Goal: Transaction & Acquisition: Purchase product/service

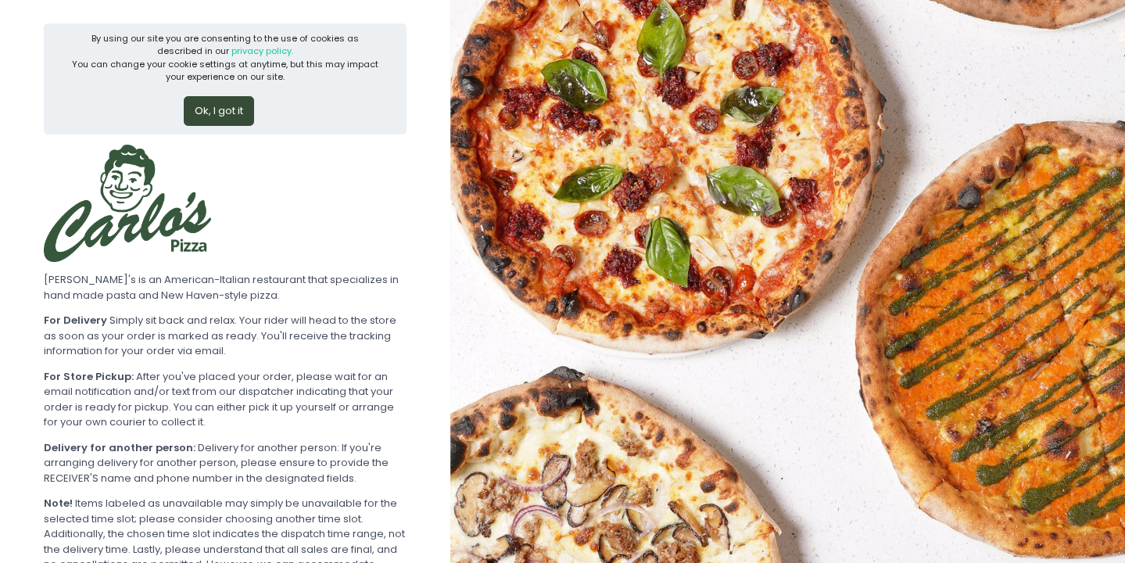
click at [205, 111] on button "Ok, I got it" at bounding box center [219, 111] width 70 height 30
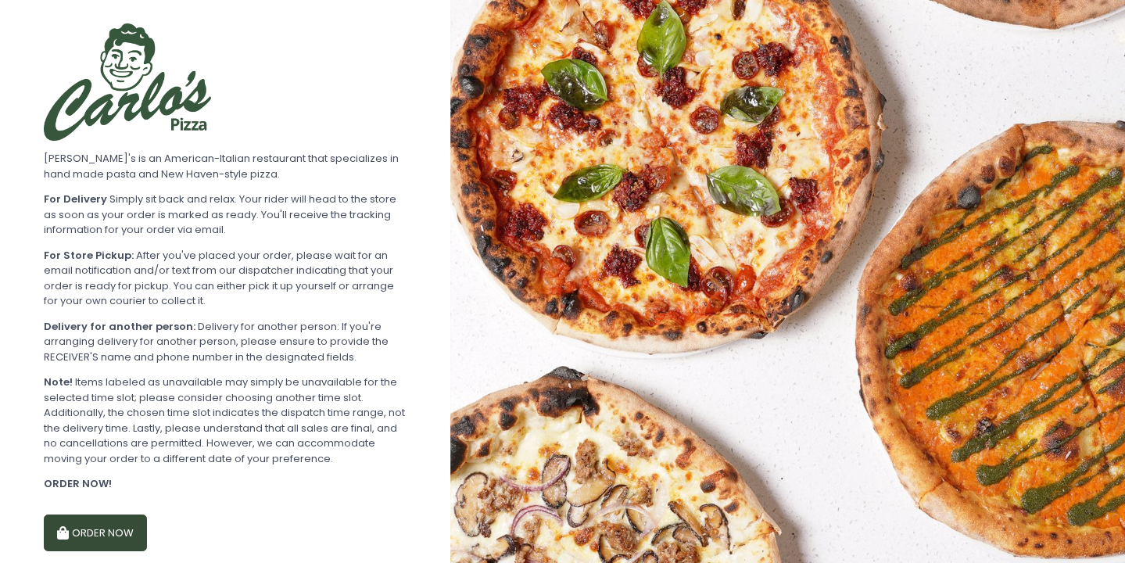
click at [127, 515] on button "ORDER NOW" at bounding box center [95, 534] width 103 height 38
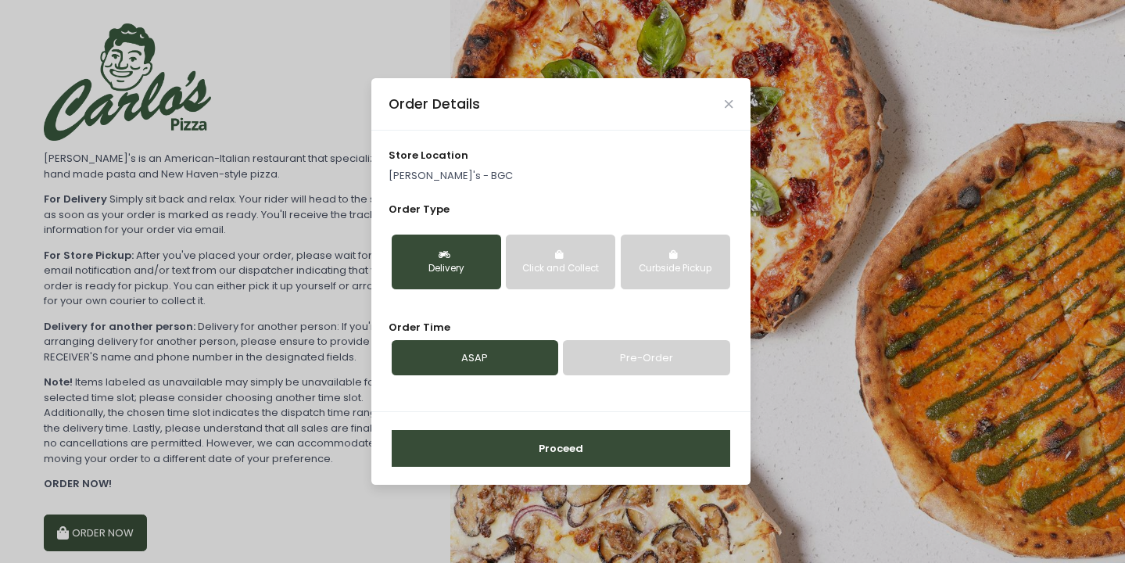
click at [586, 256] on button "Click and Collect" at bounding box center [560, 262] width 109 height 55
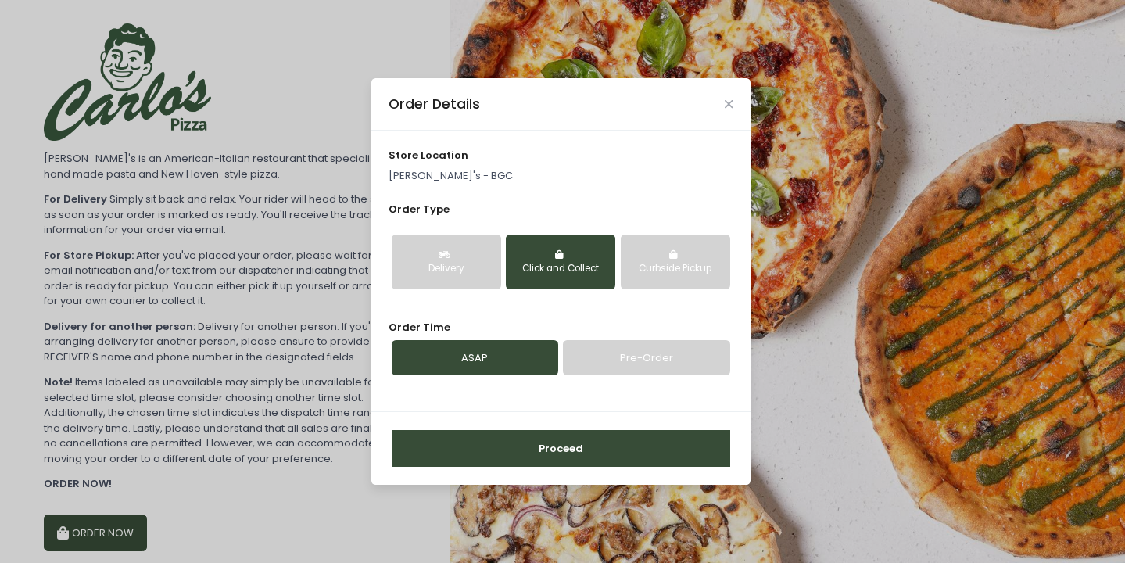
click at [566, 462] on button "Proceed" at bounding box center [561, 449] width 339 height 38
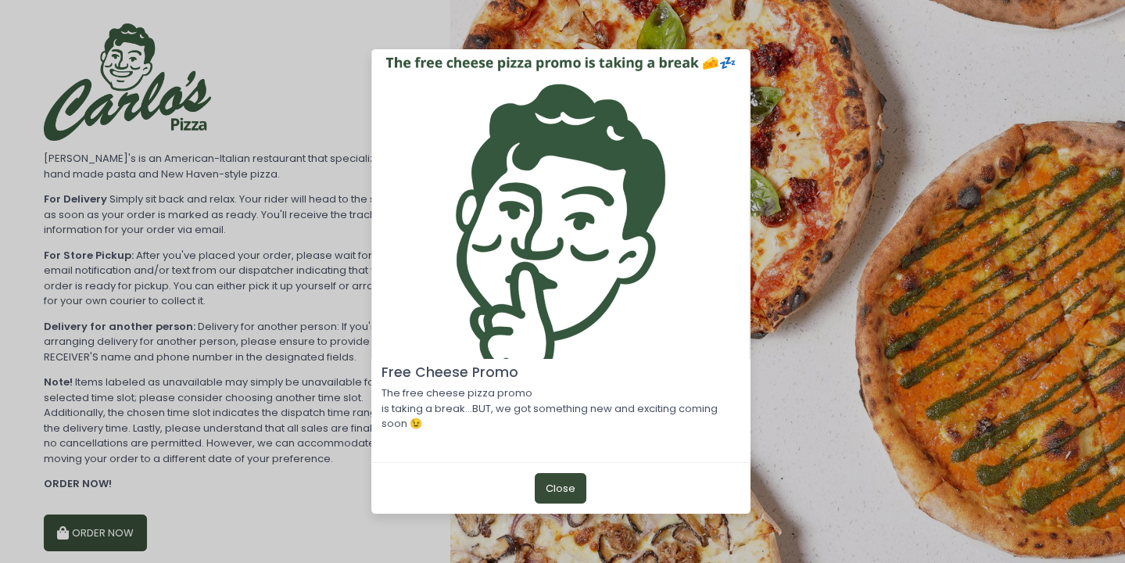
click at [572, 494] on button "Close" at bounding box center [561, 488] width 52 height 30
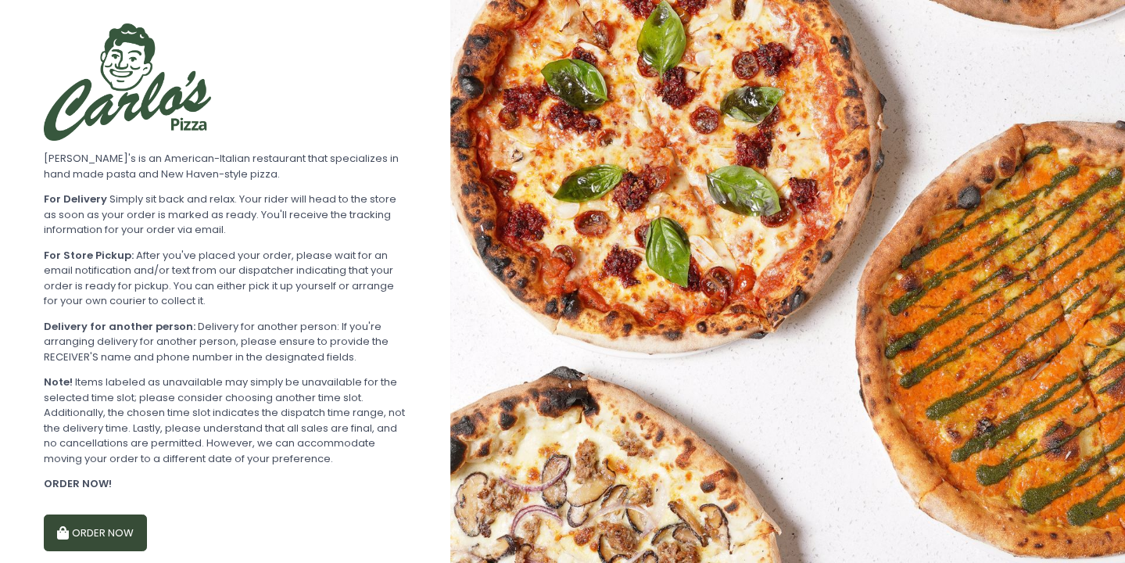
click at [90, 523] on button "ORDER NOW" at bounding box center [95, 534] width 103 height 38
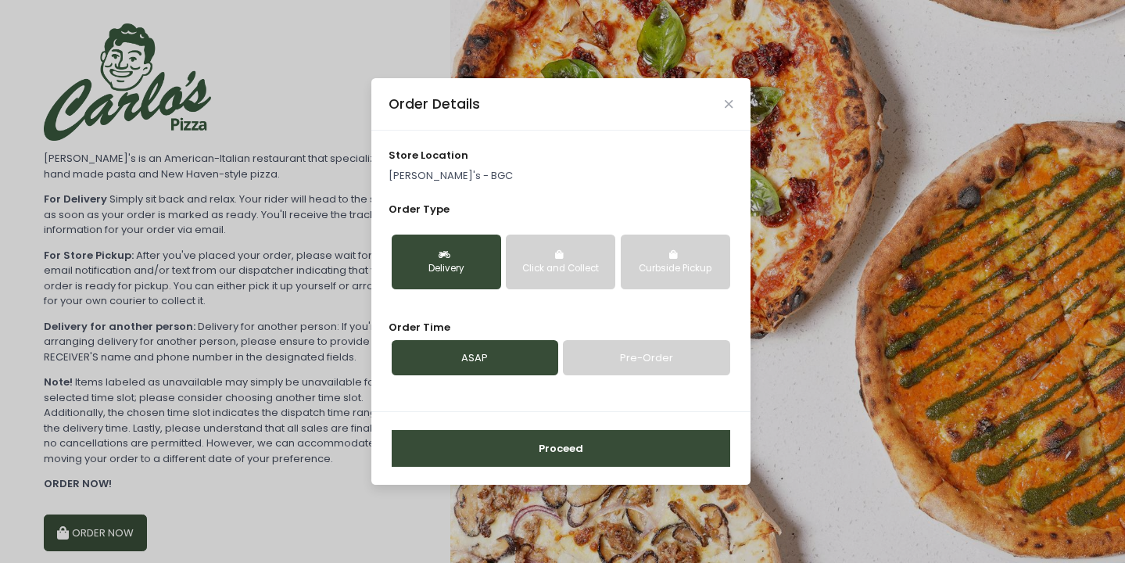
click at [572, 263] on div "Click and Collect" at bounding box center [561, 269] width 88 height 14
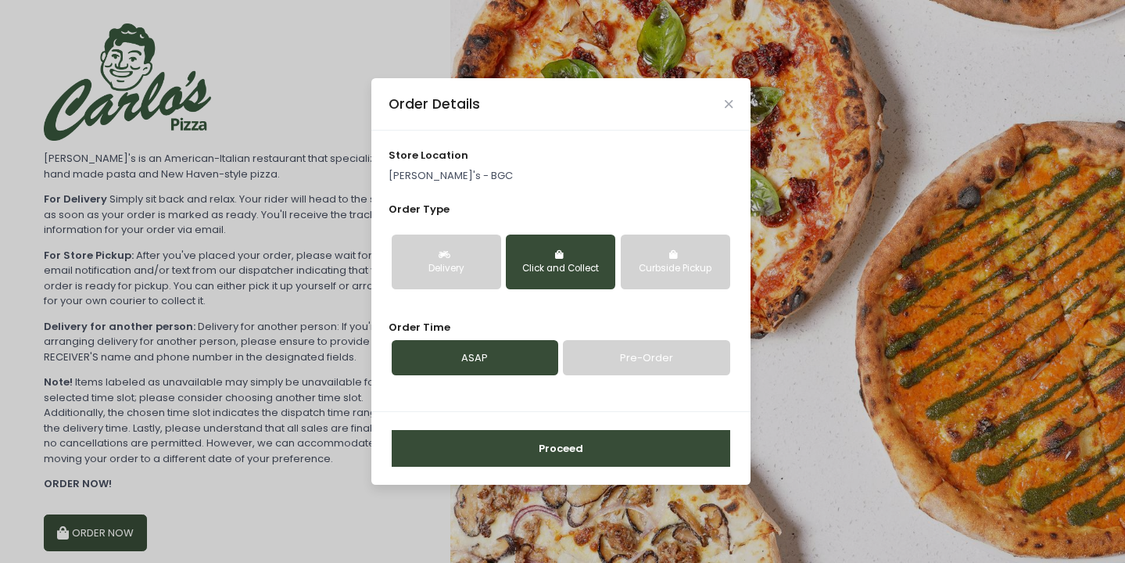
click at [568, 452] on button "Proceed" at bounding box center [561, 449] width 339 height 38
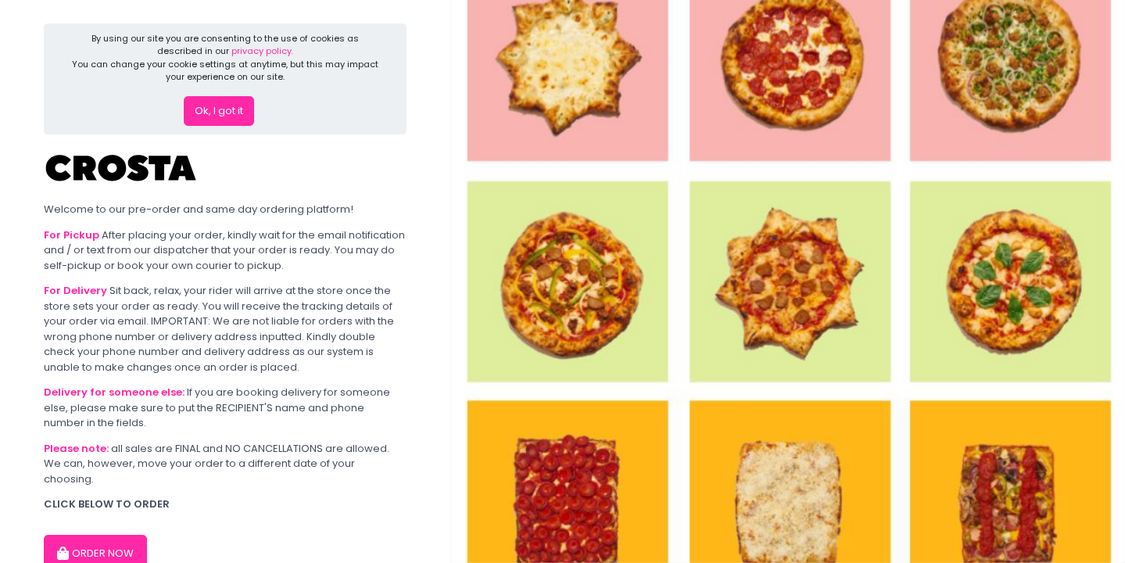
click at [105, 536] on button "ORDER NOW" at bounding box center [95, 554] width 103 height 38
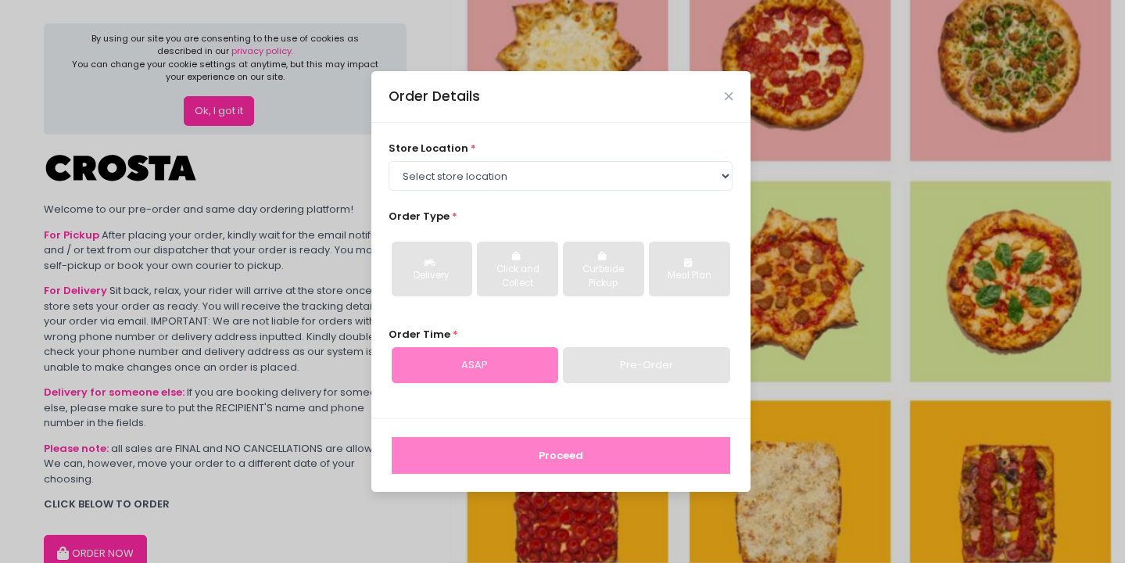
click at [536, 153] on div "store location * Select store location [PERSON_NAME] Pizza - [PERSON_NAME] Pizz…" at bounding box center [561, 166] width 344 height 50
select select "5fabb2e53664a8677beaeb89"
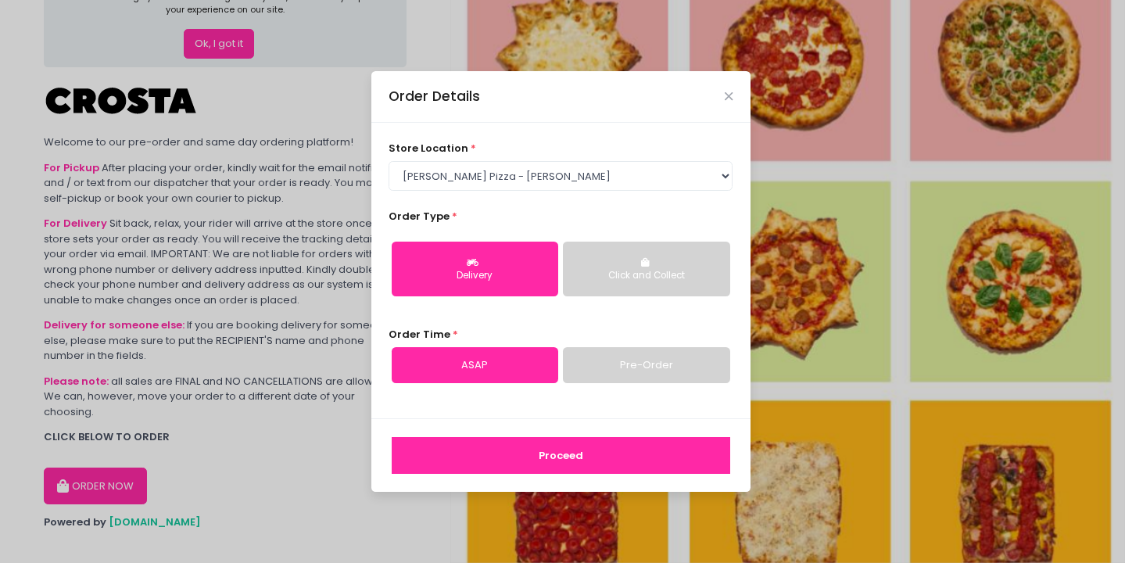
click at [571, 445] on button "Proceed" at bounding box center [561, 456] width 339 height 38
